Goal: Information Seeking & Learning: Learn about a topic

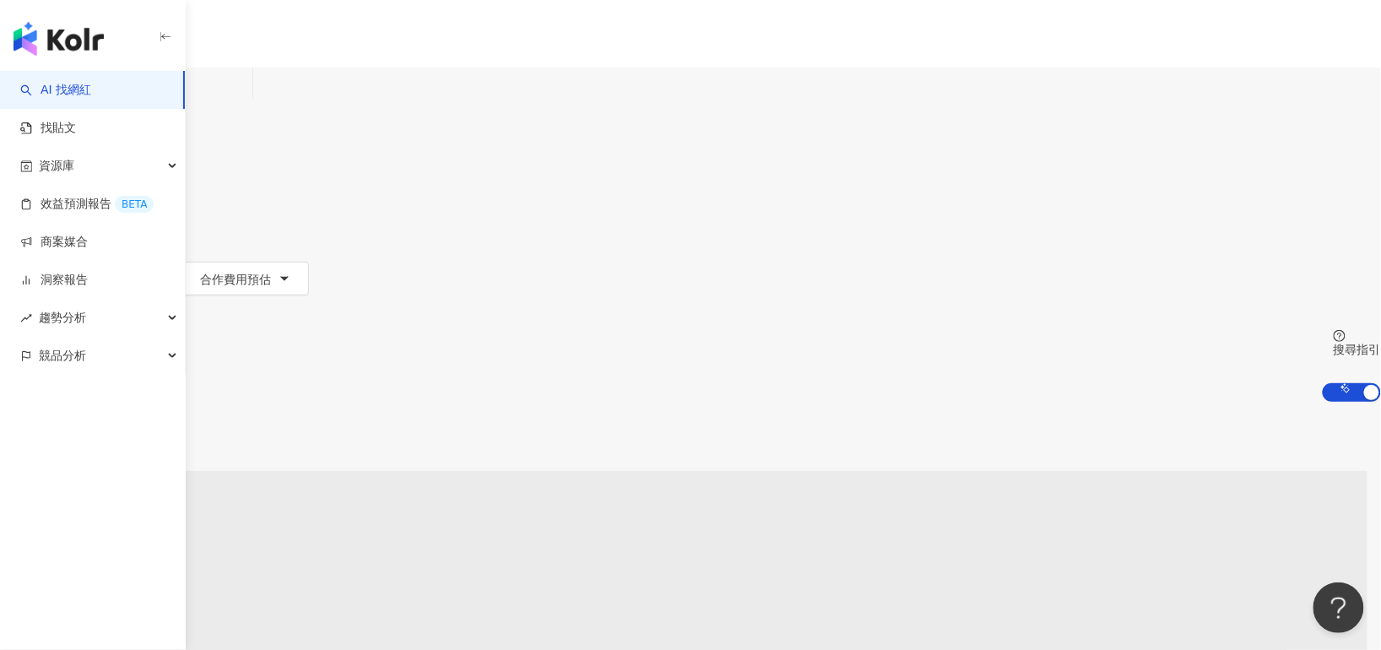
click at [246, 91] on input "search" at bounding box center [177, 84] width 137 height 32
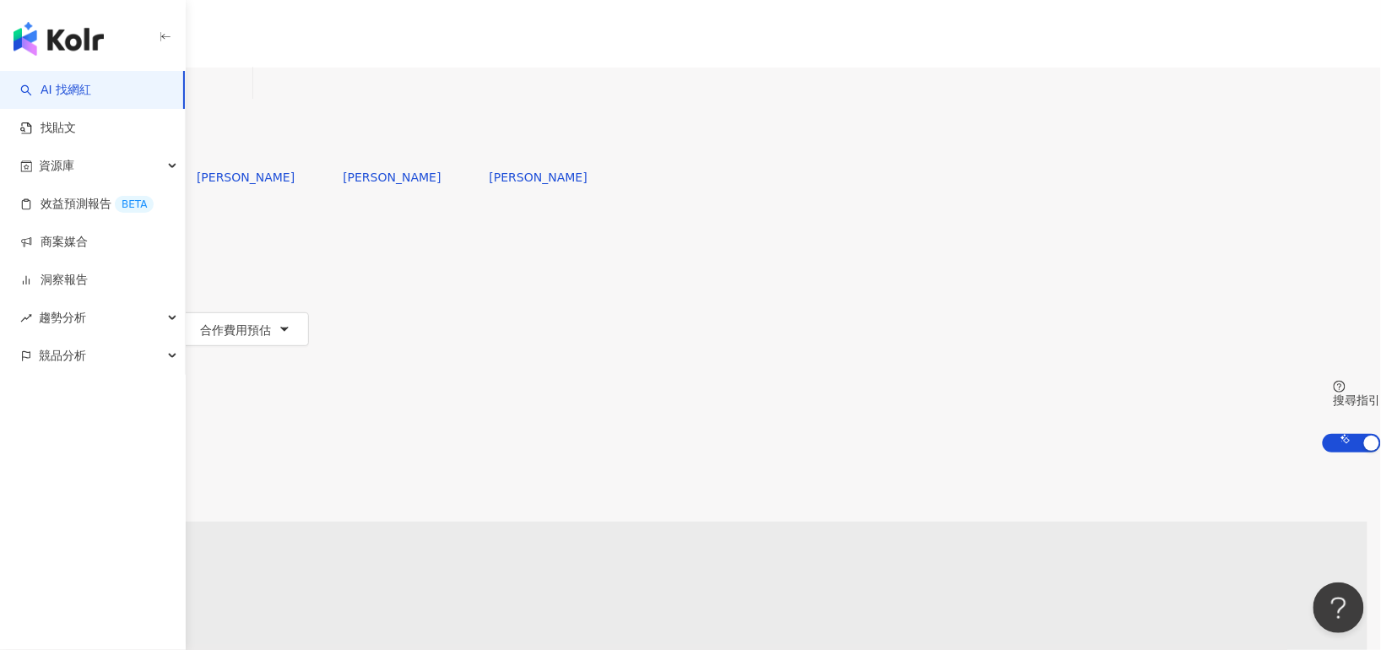
type input "*"
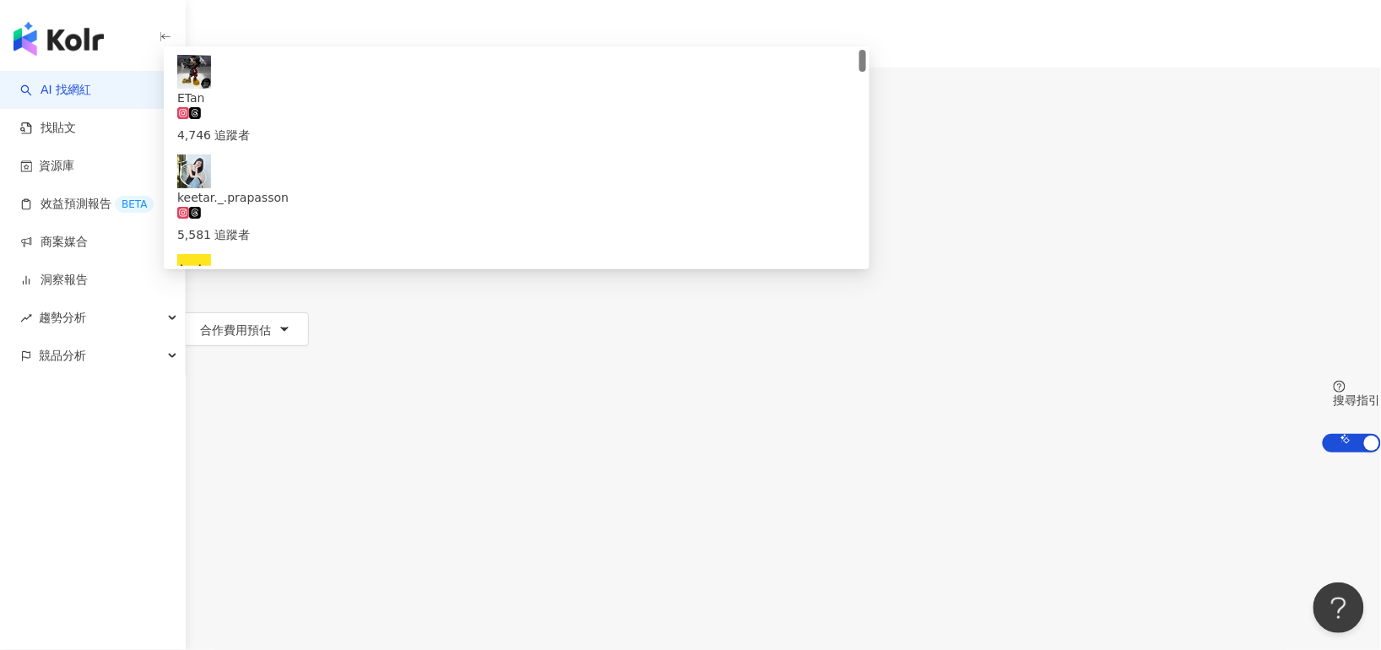
type input "******"
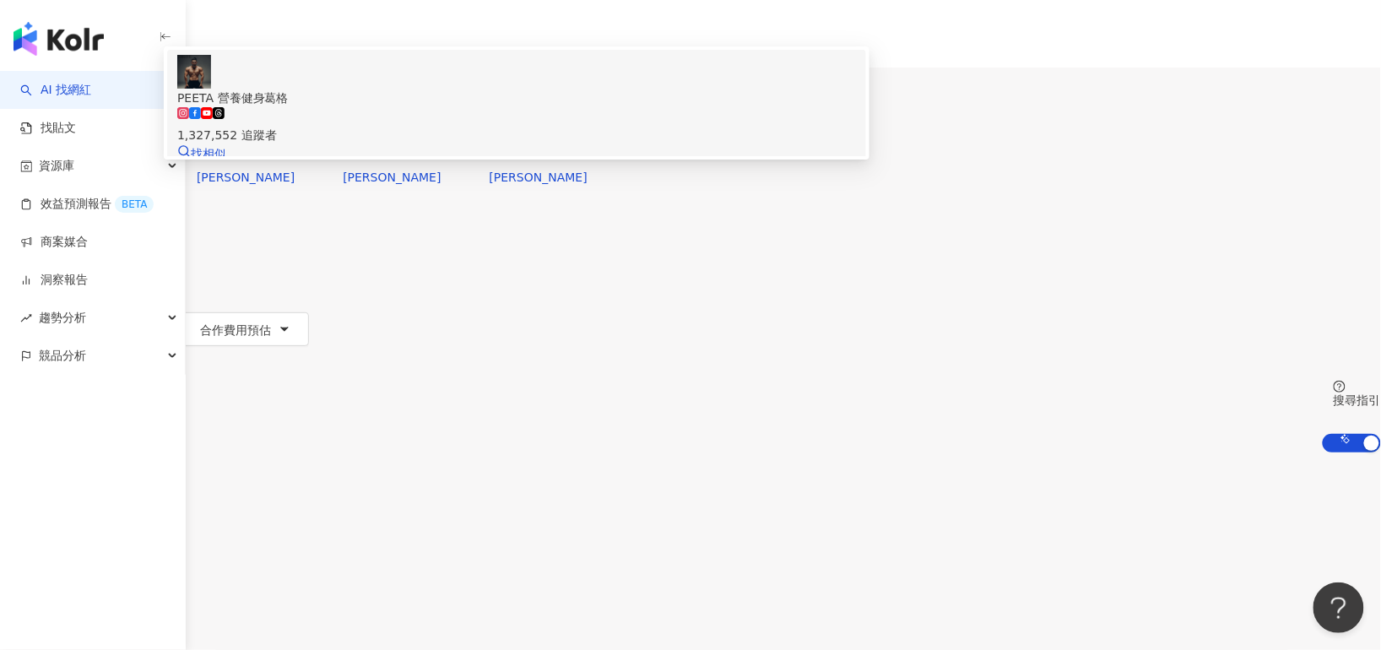
click at [630, 163] on div "PEETA 營養健身葛格 1,327,552 追蹤者 找相似" at bounding box center [516, 109] width 679 height 108
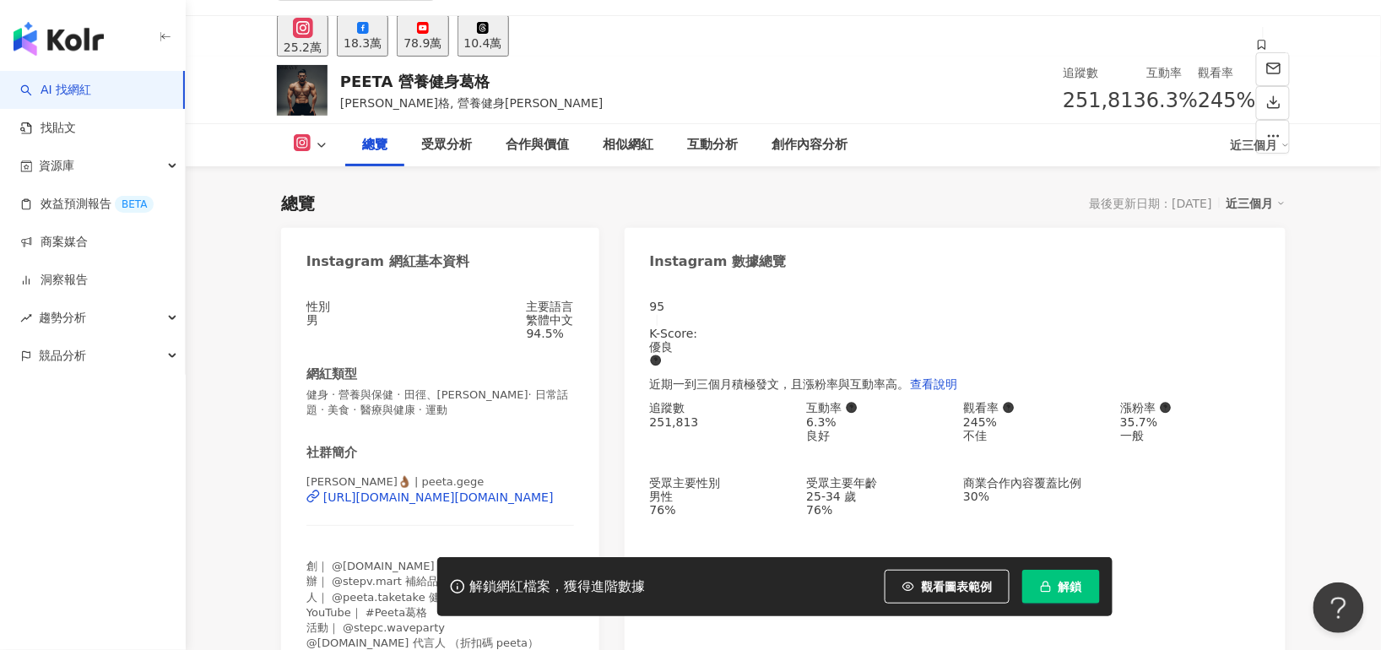
scroll to position [72, 0]
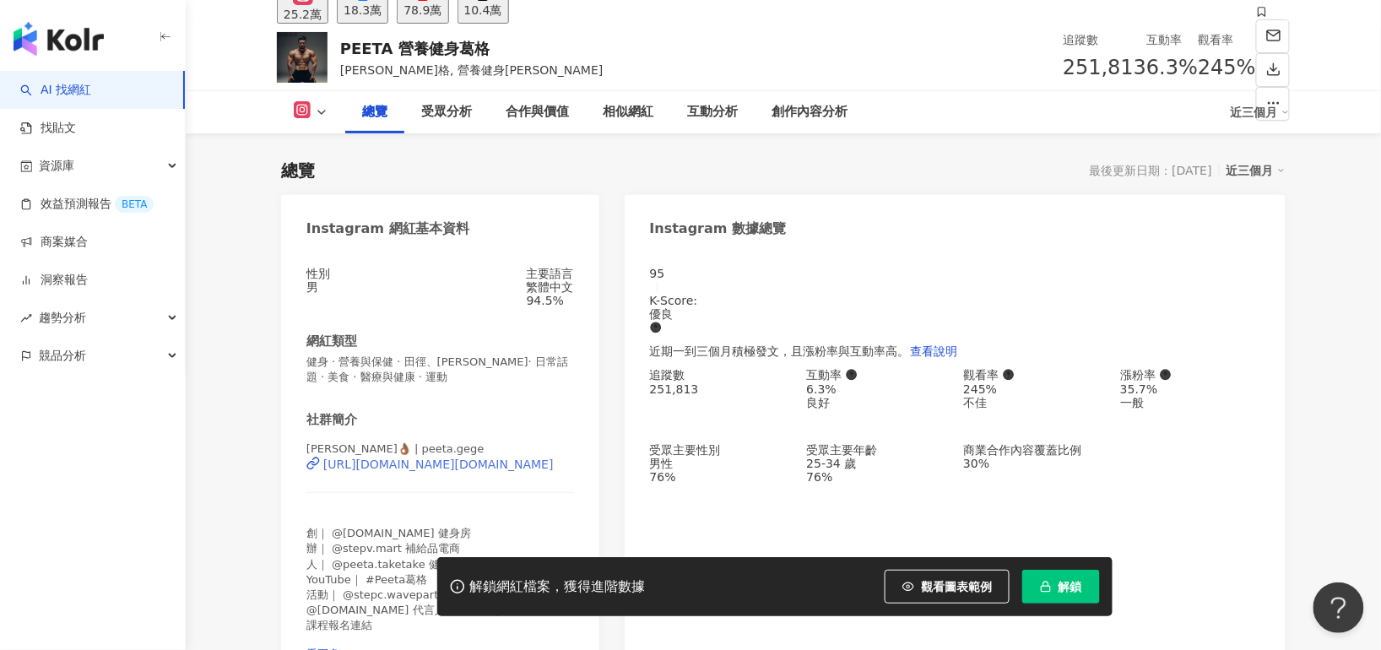
click at [336, 471] on div "[URL][DOMAIN_NAME][DOMAIN_NAME]" at bounding box center [438, 465] width 231 height 14
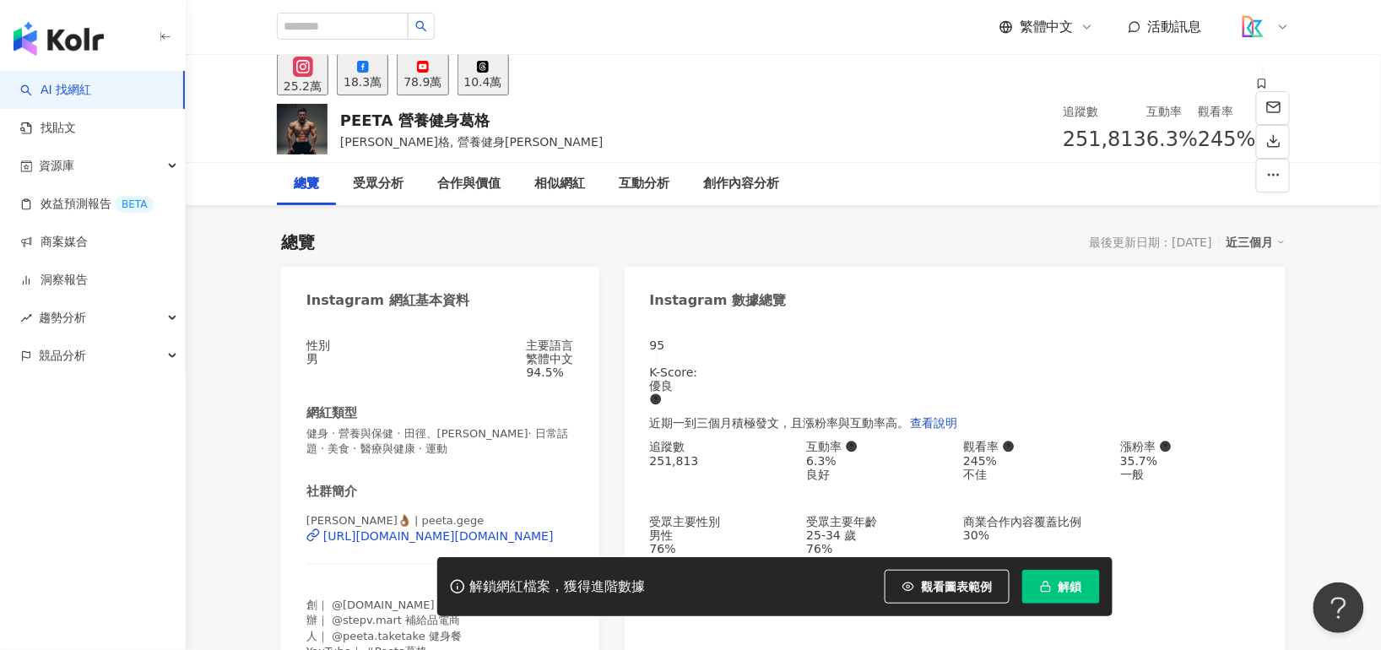
click at [382, 82] on div "18.3萬" at bounding box center [363, 82] width 38 height 14
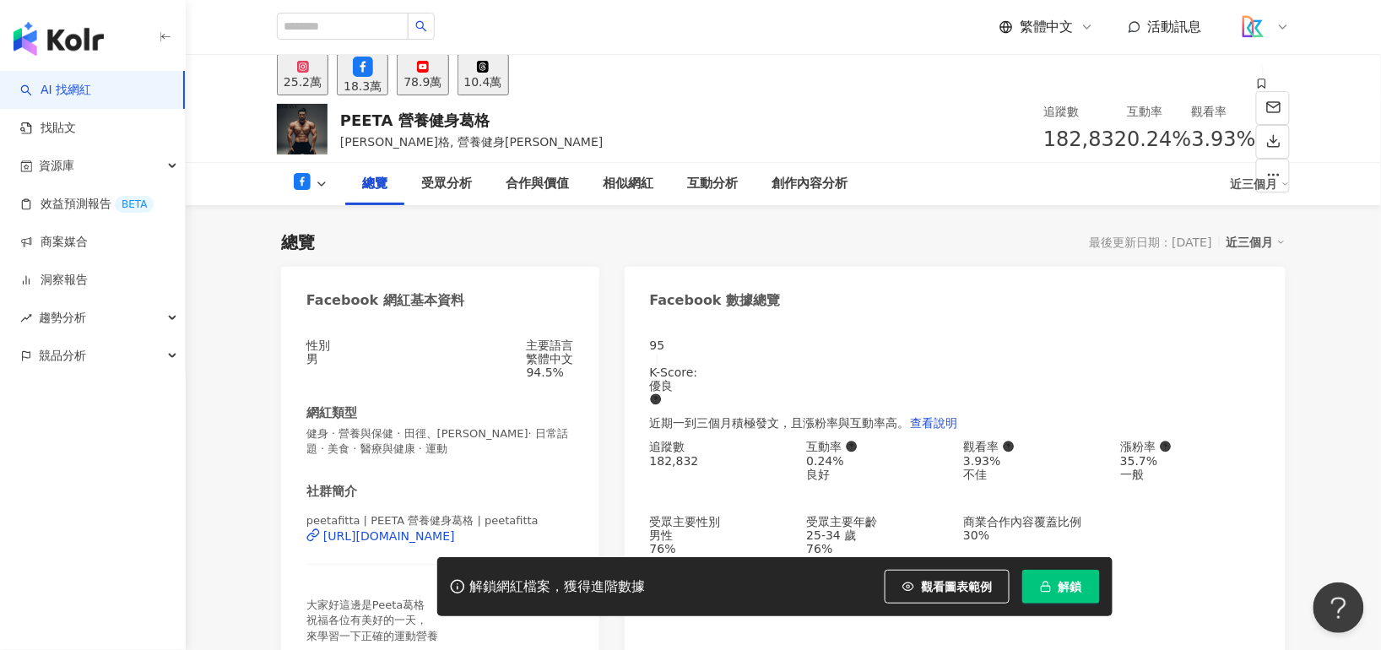
scroll to position [235, 0]
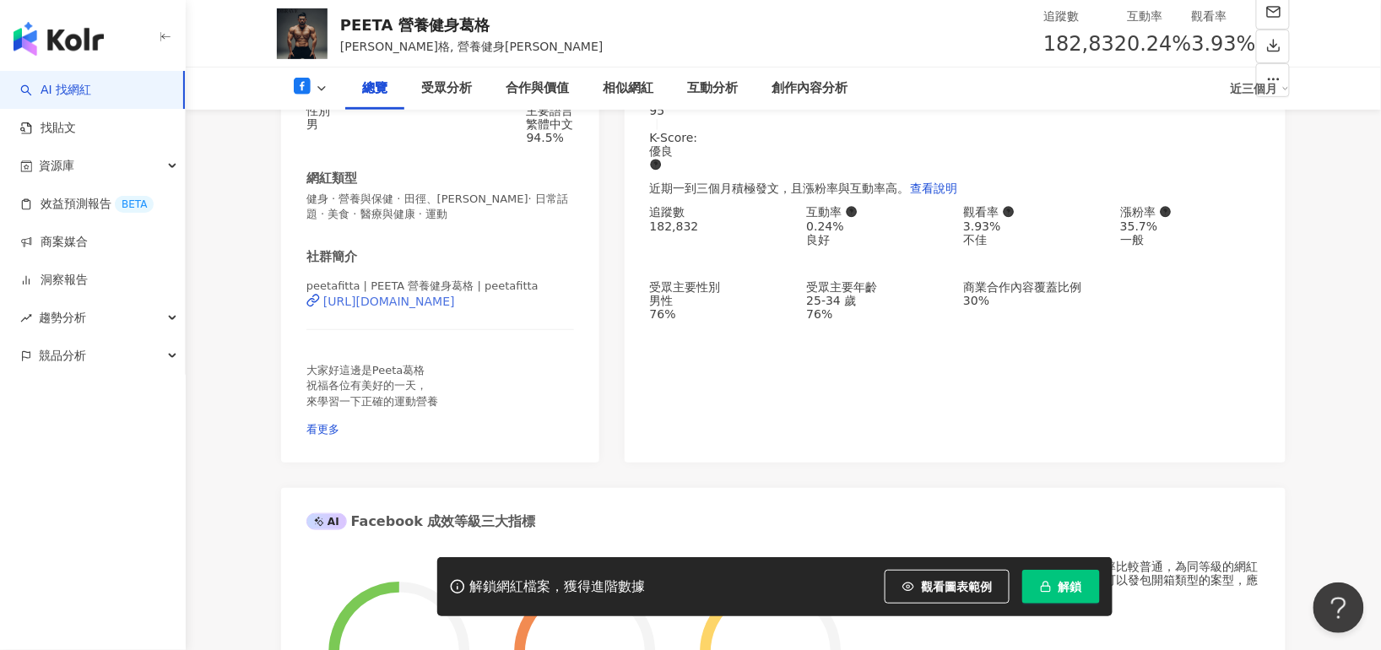
click at [382, 308] on div "[URL][DOMAIN_NAME]" at bounding box center [389, 302] width 132 height 14
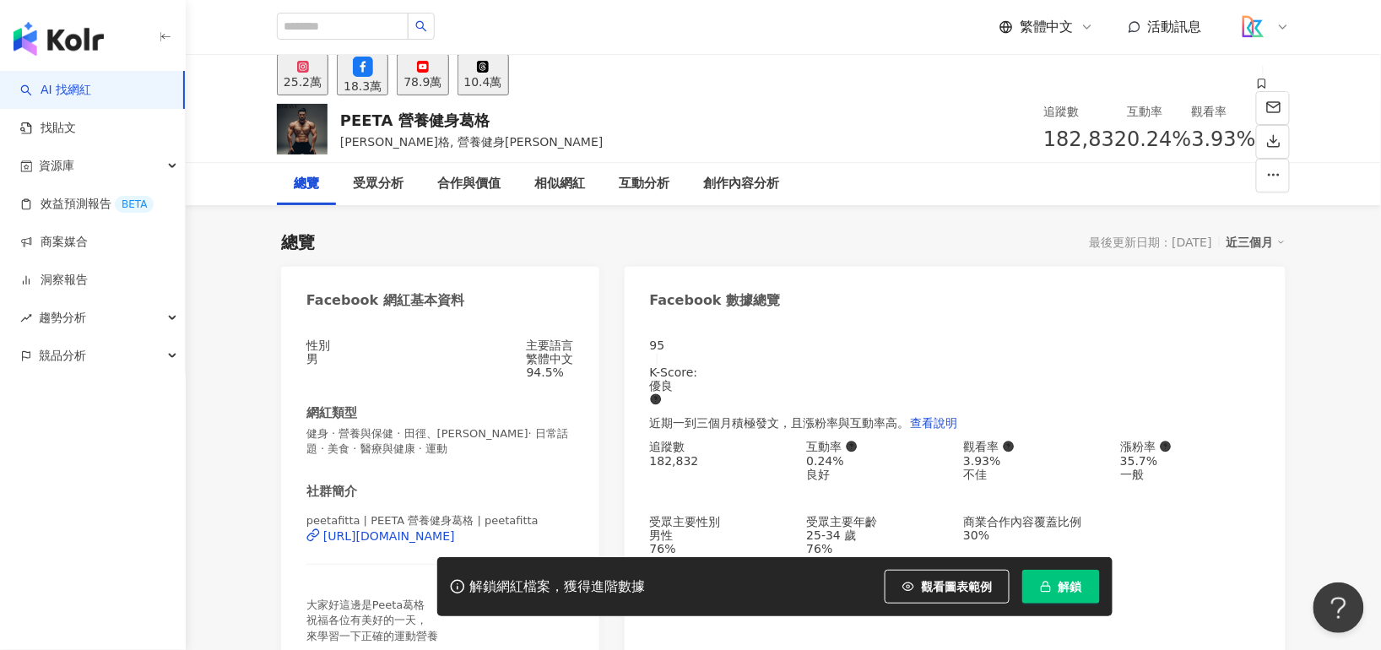
click at [448, 83] on button "78.9萬" at bounding box center [423, 74] width 52 height 41
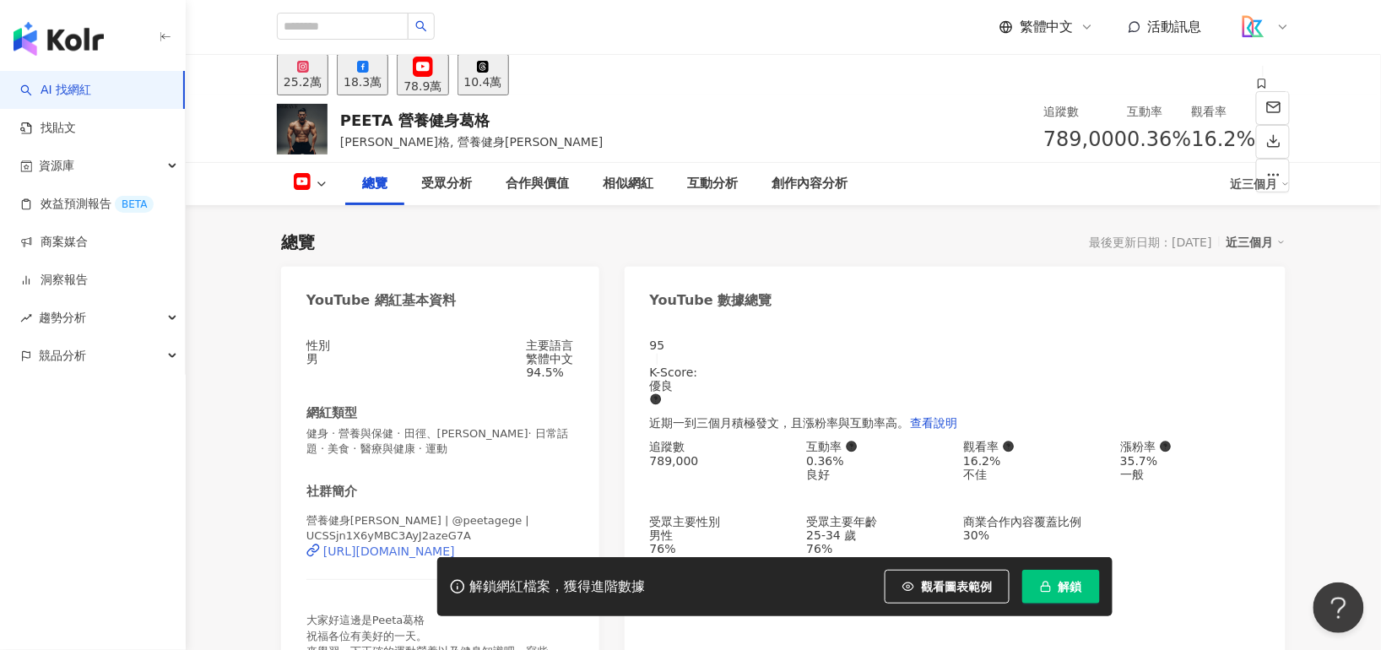
scroll to position [174, 0]
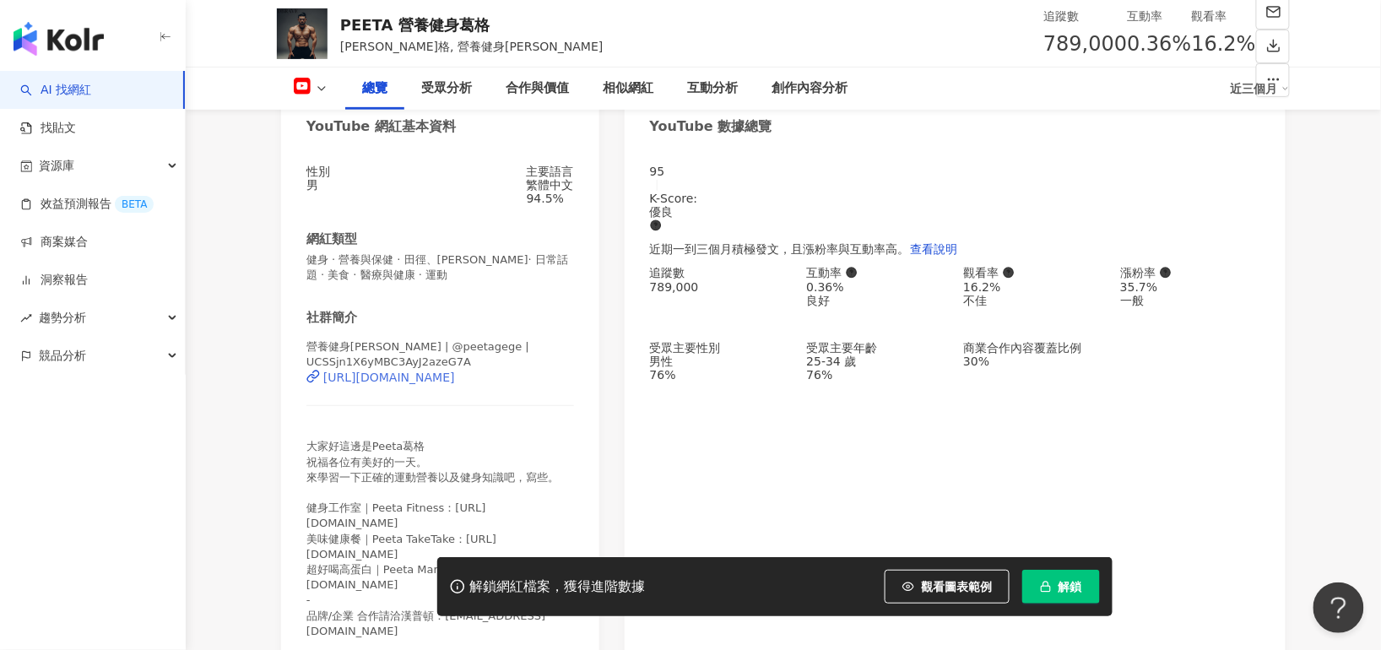
click at [389, 384] on div "[URL][DOMAIN_NAME]" at bounding box center [389, 378] width 132 height 14
